Goal: Navigation & Orientation: Find specific page/section

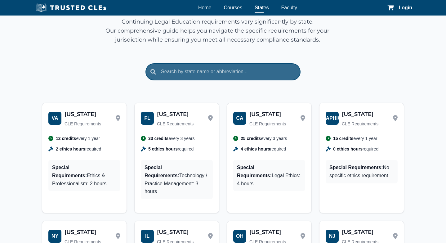
scroll to position [124, 0]
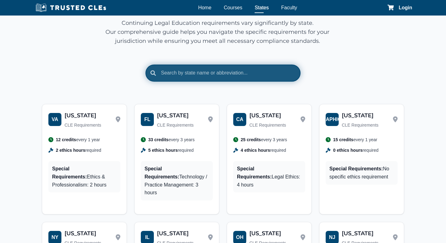
click at [204, 75] on input "text" at bounding box center [222, 72] width 155 height 17
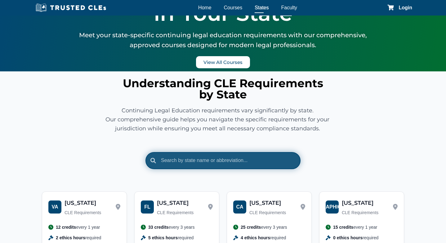
scroll to position [0, 0]
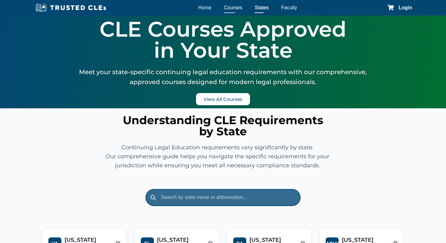
click at [229, 7] on link "Courses" at bounding box center [233, 7] width 22 height 9
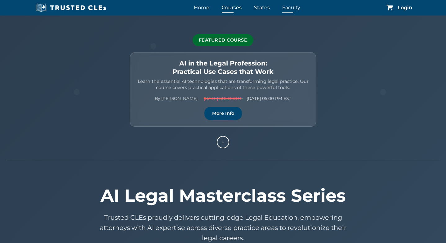
click at [287, 11] on link "Faculty" at bounding box center [290, 7] width 21 height 9
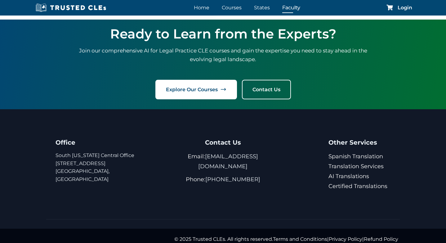
scroll to position [468, 0]
